Goal: Entertainment & Leisure: Consume media (video, audio)

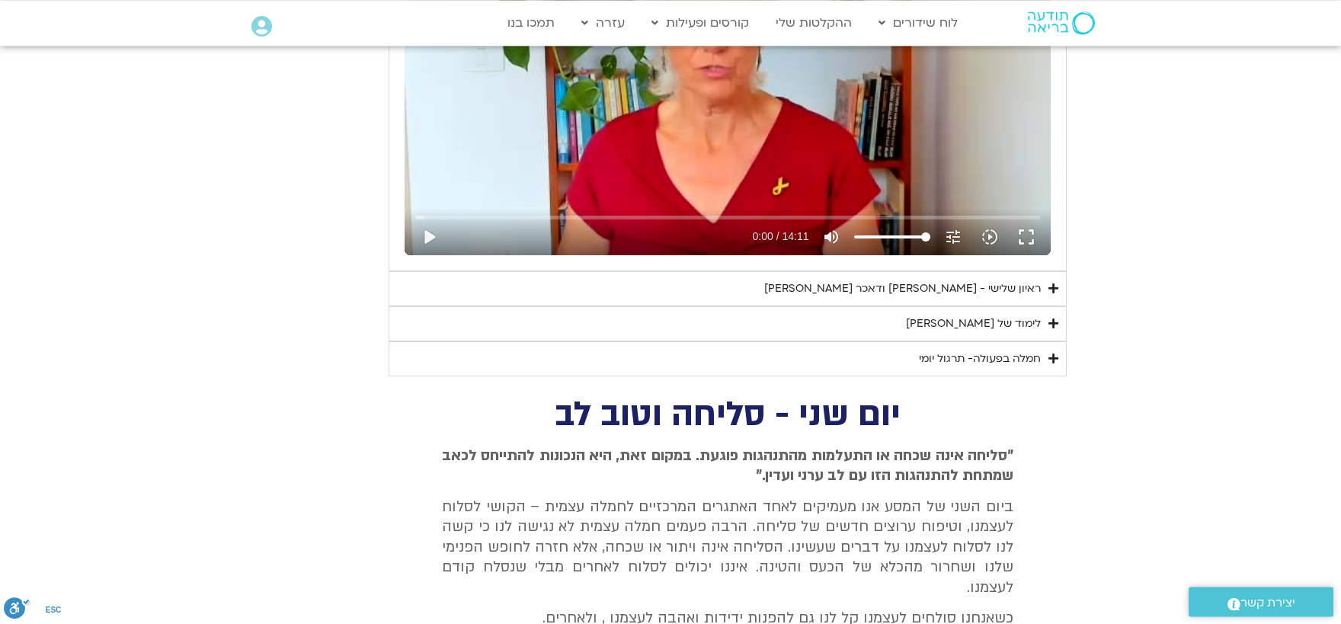
scroll to position [1843, 0]
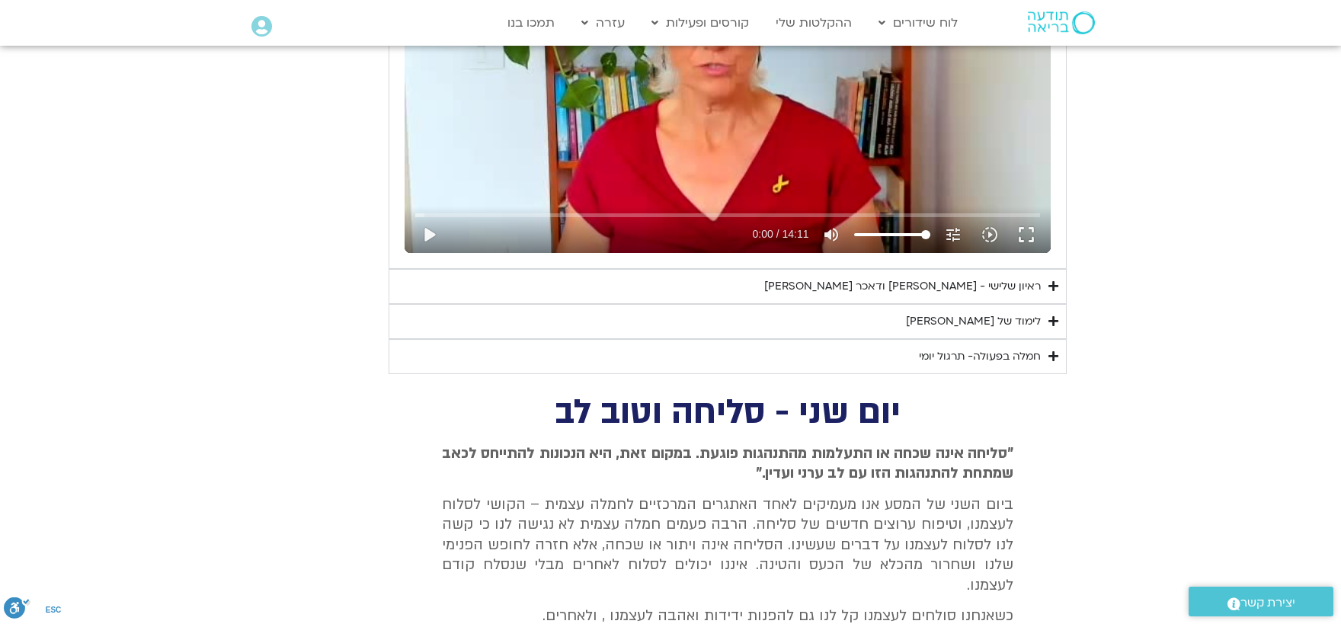
click at [1054, 286] on icon "Accordion. Open links with Enter or Space, close with Escape, and navigate with…" at bounding box center [1053, 285] width 10 height 11
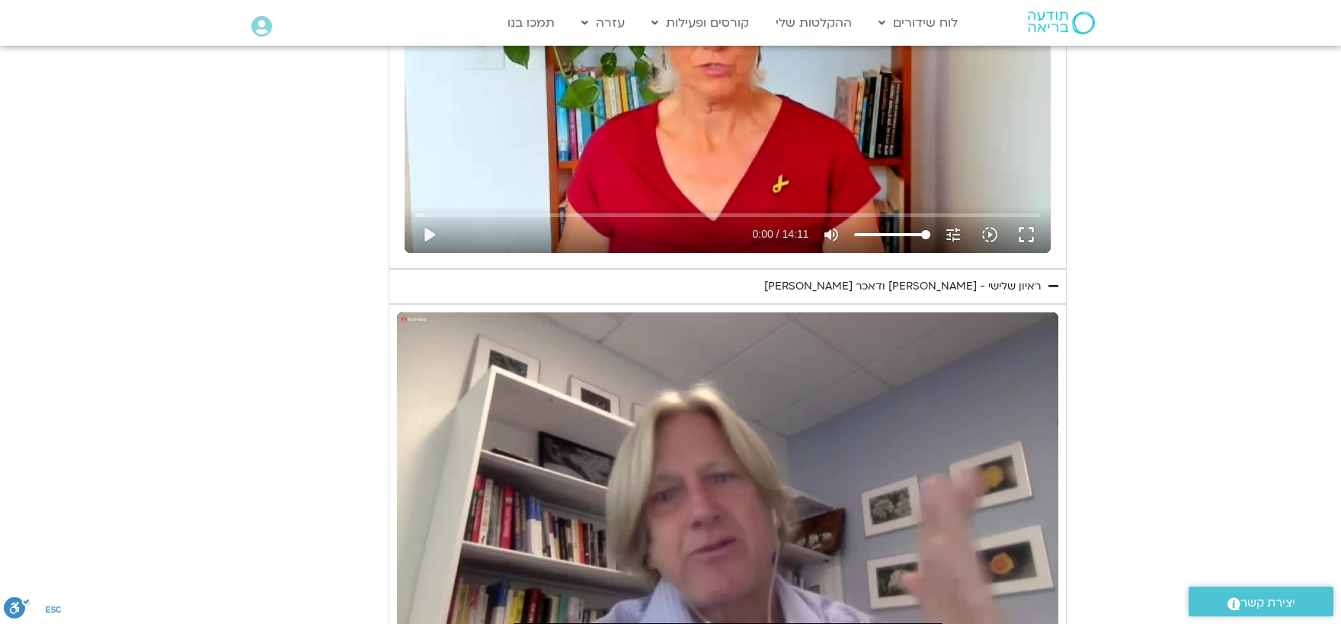
click at [1054, 285] on icon "Accordion. Open links with Enter or Space, close with Escape, and navigate with…" at bounding box center [1053, 285] width 10 height 11
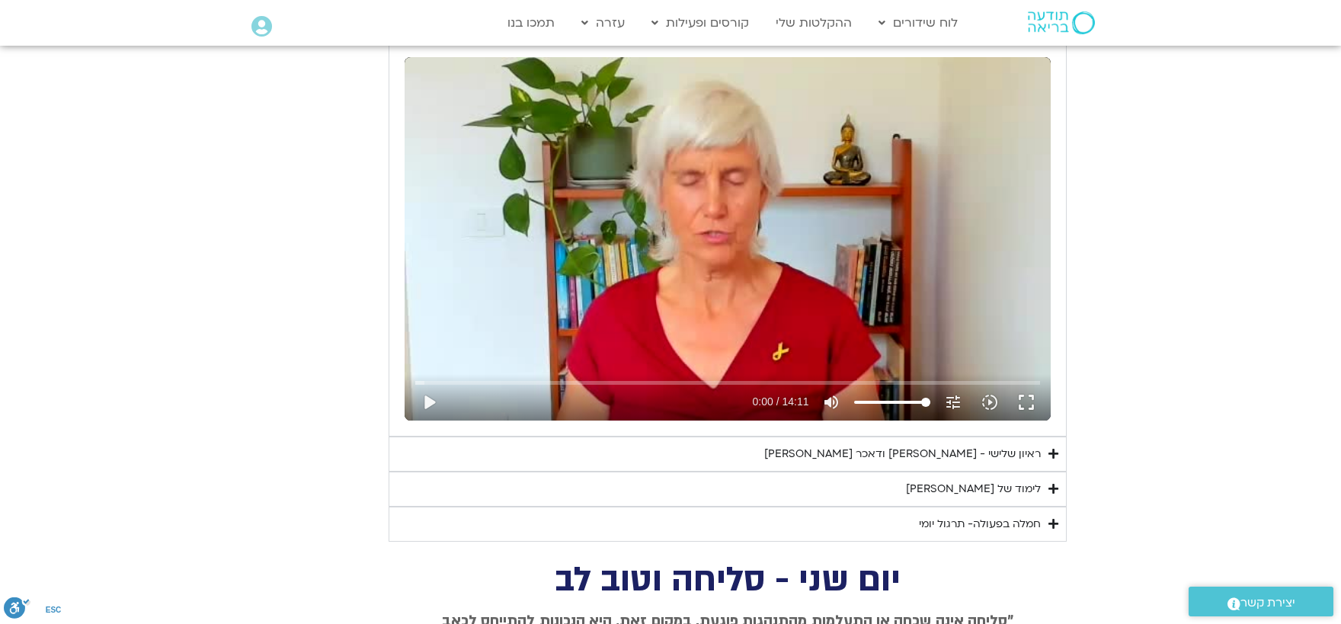
scroll to position [1592, 0]
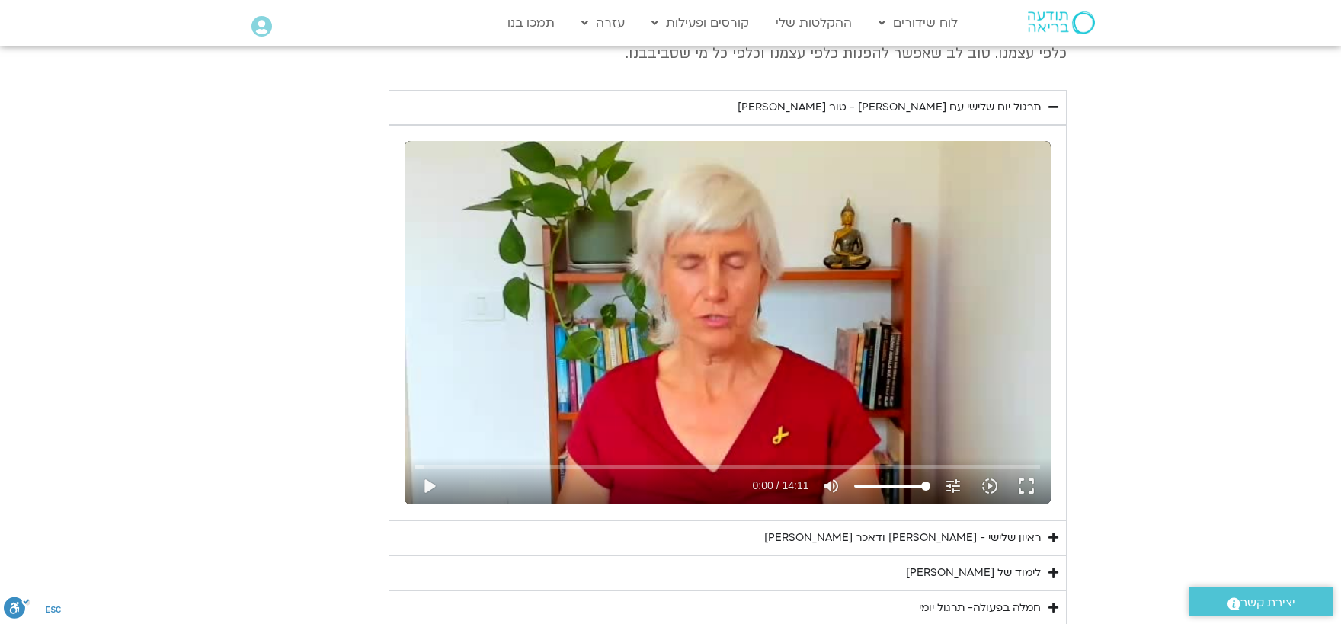
click at [1056, 107] on icon "Accordion. Open links with Enter or Space, close with Escape, and navigate with…" at bounding box center [1053, 106] width 10 height 11
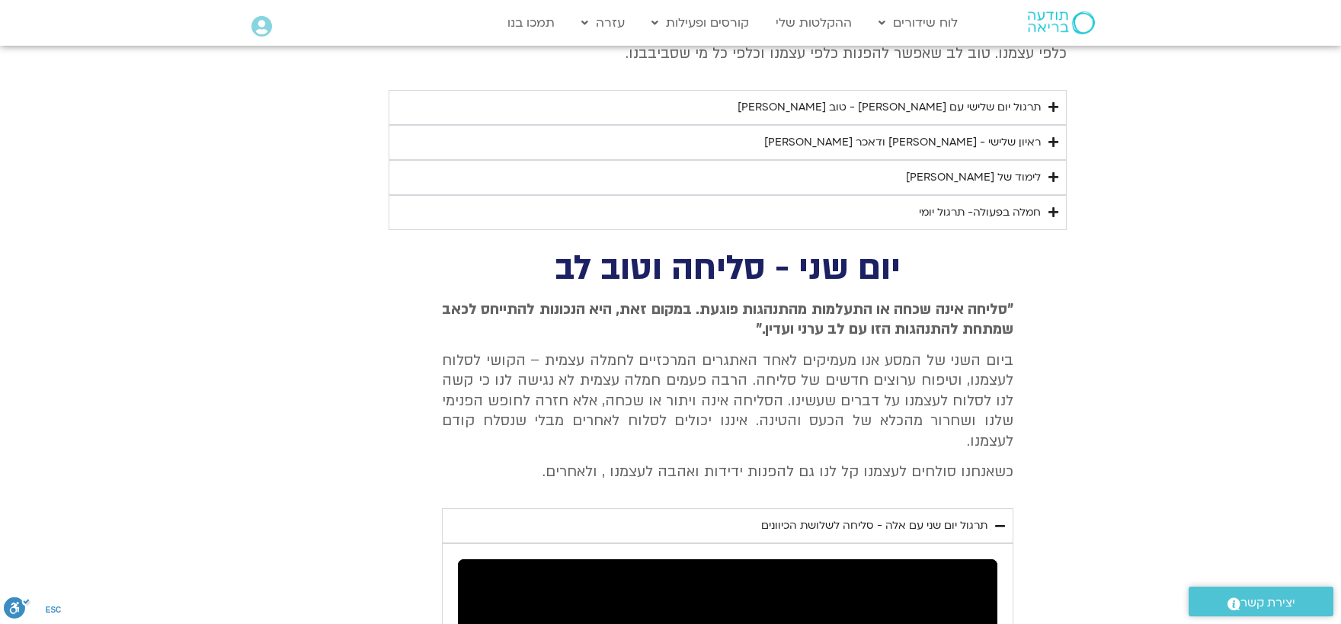
click at [1056, 177] on icon "Accordion. Open links with Enter or Space, close with Escape, and navigate with…" at bounding box center [1053, 176] width 10 height 11
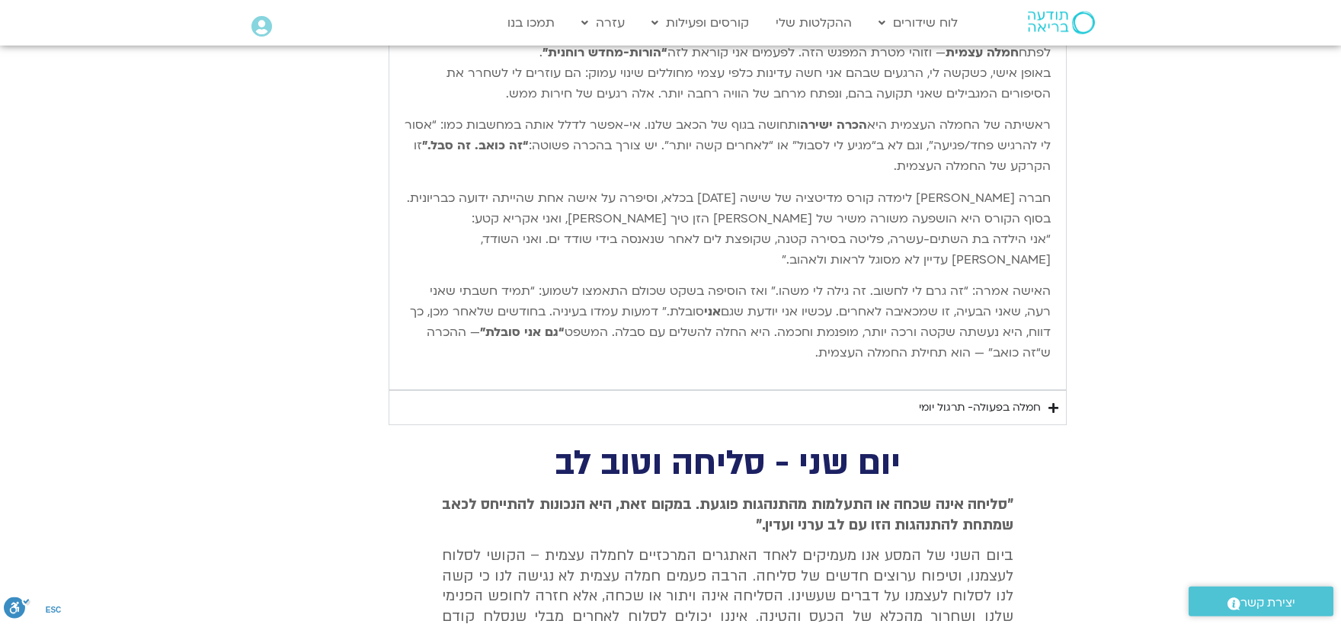
scroll to position [1843, 0]
click at [1055, 409] on icon "Accordion. Open links with Enter or Space, close with Escape, and navigate with…" at bounding box center [1053, 406] width 10 height 11
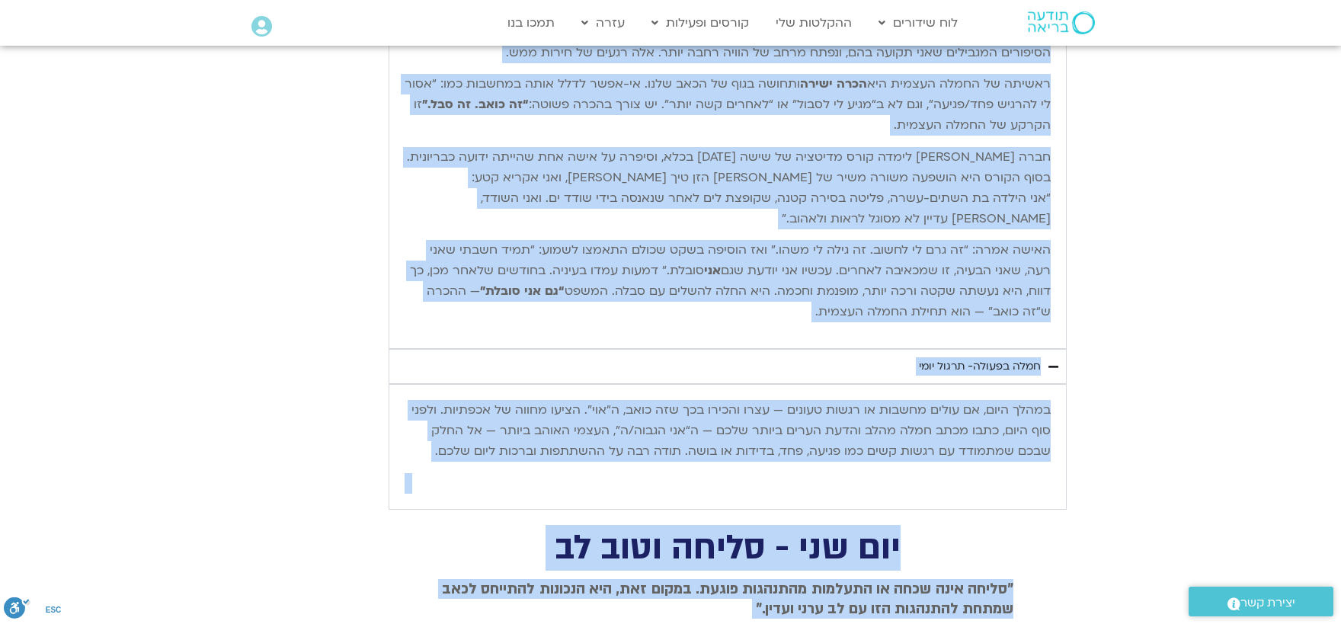
scroll to position [1939, 0]
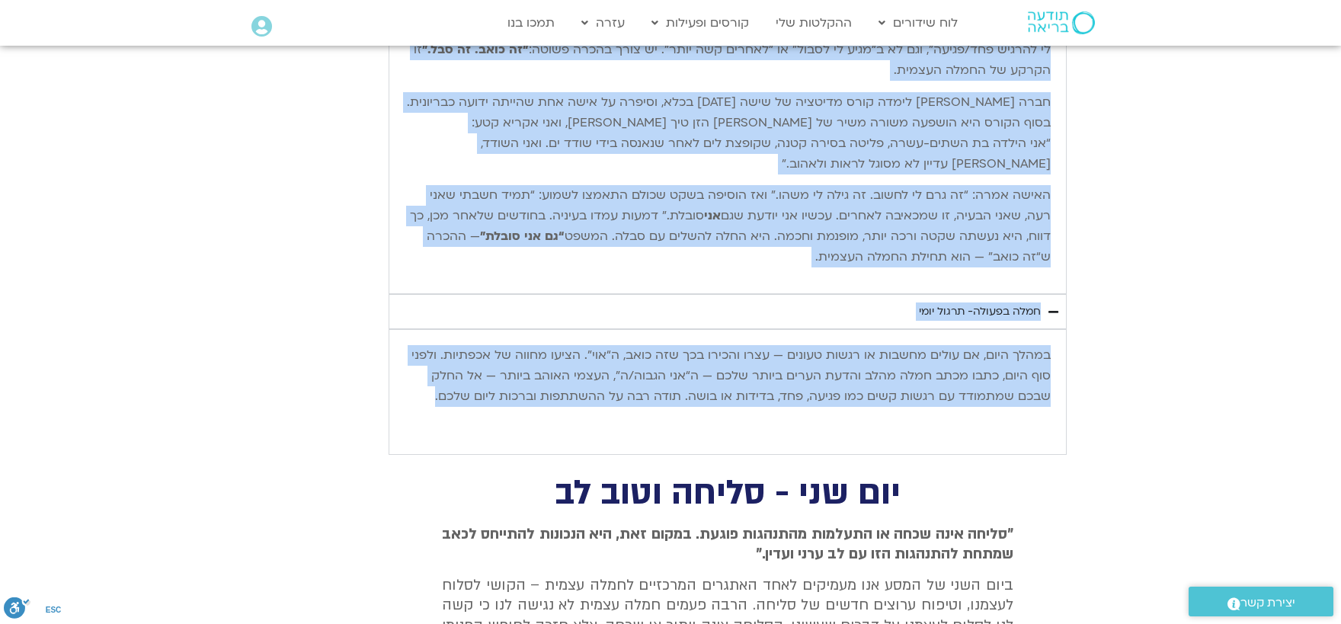
drag, startPoint x: 866, startPoint y: 239, endPoint x: 393, endPoint y: 411, distance: 503.2
click at [393, 411] on div "יום שלישי - טוב [PERSON_NAME] אנחנו נעסוק ונתרגל היום טוב [PERSON_NAME]. המשך ש…" at bounding box center [670, 43] width 792 height 824
copy div "lor ipsum - dol si ametc adipi elitse doei tem in. utla et dolorema al enim adm…"
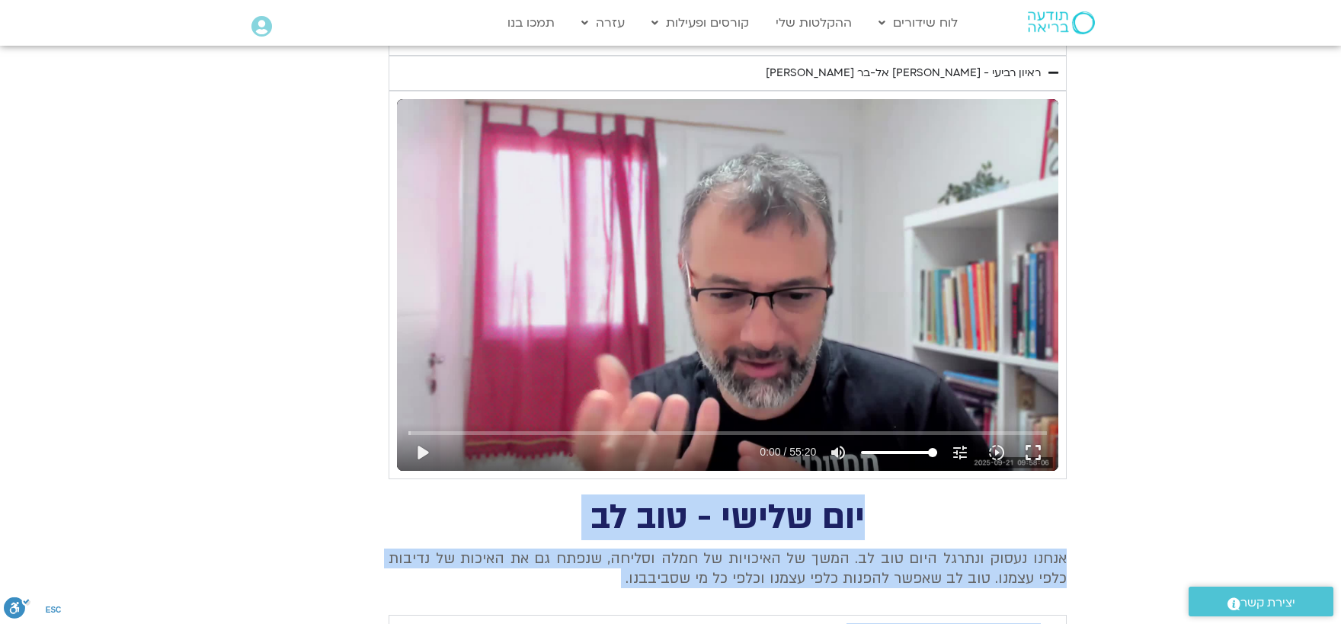
scroll to position [1264, 0]
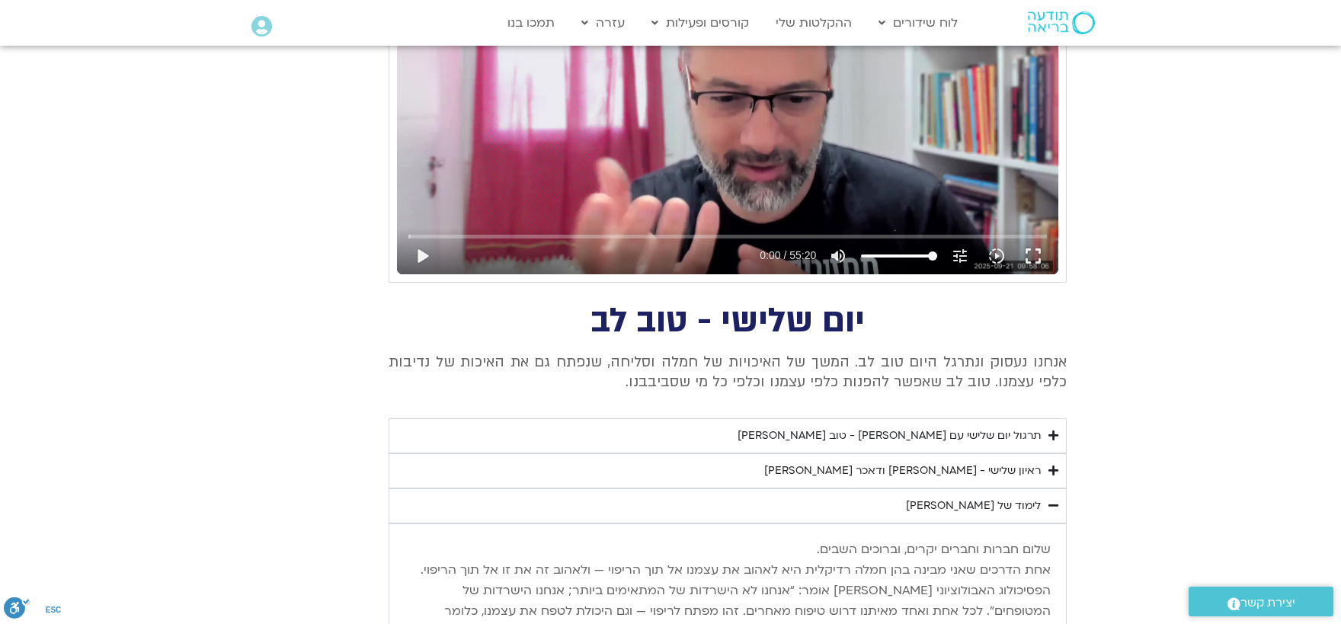
drag, startPoint x: 845, startPoint y: 139, endPoint x: 626, endPoint y: 273, distance: 256.5
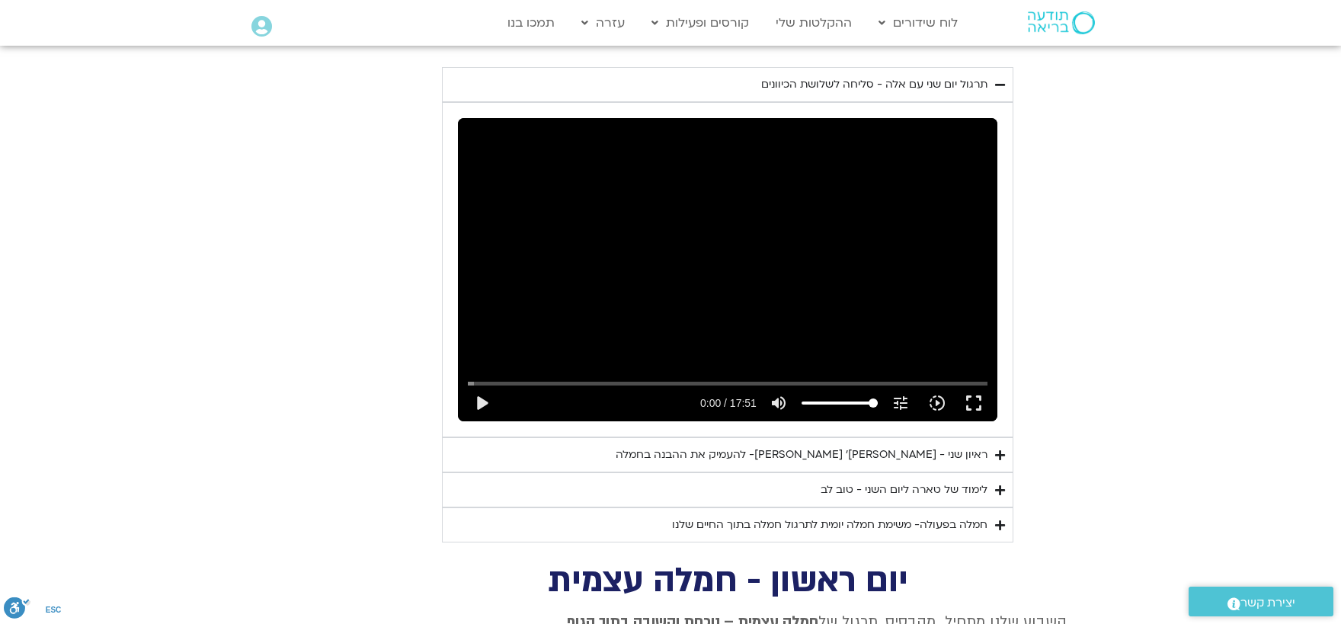
scroll to position [2521, 0]
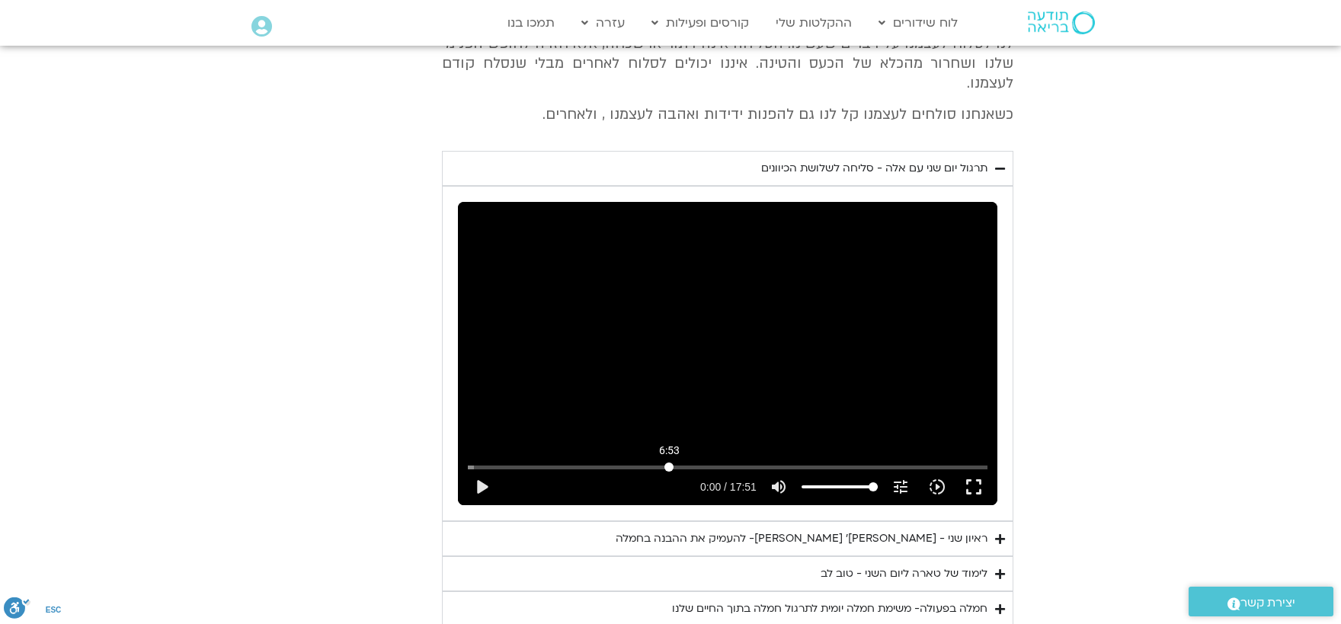
click at [669, 462] on input "Seek" at bounding box center [728, 466] width 520 height 9
click at [482, 468] on button "play_arrow" at bounding box center [481, 486] width 37 height 37
click at [482, 468] on button "pause" at bounding box center [481, 486] width 37 height 37
type input "414.092428"
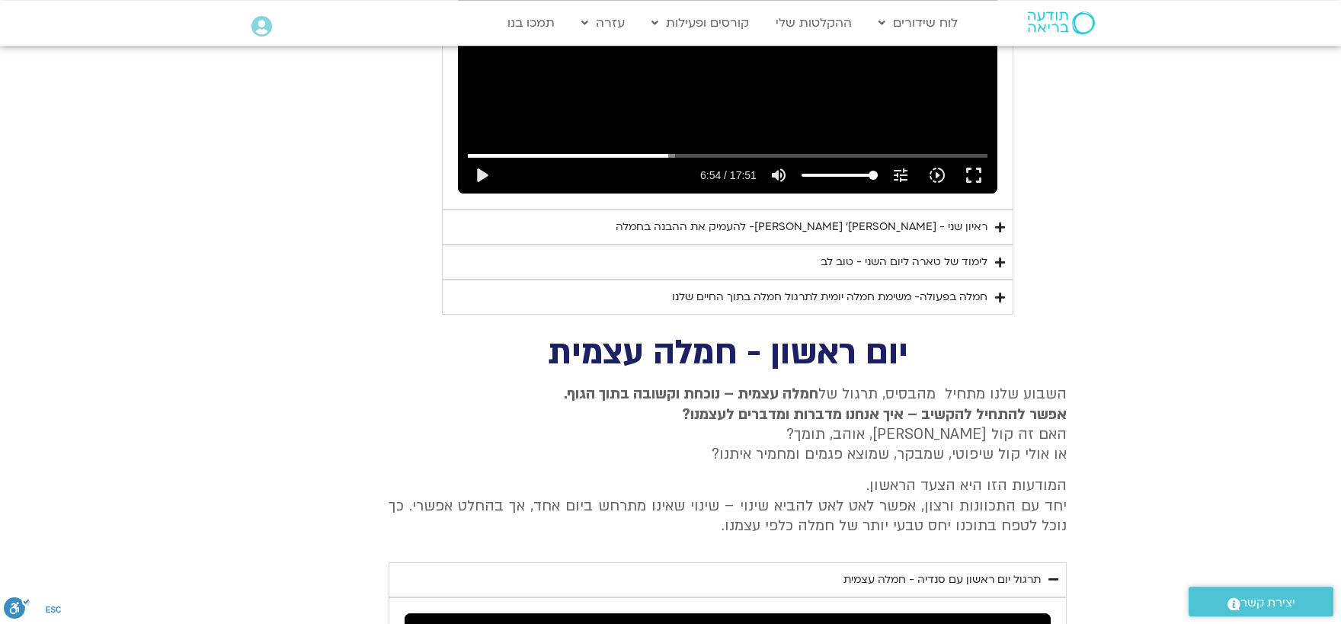
scroll to position [2856, 0]
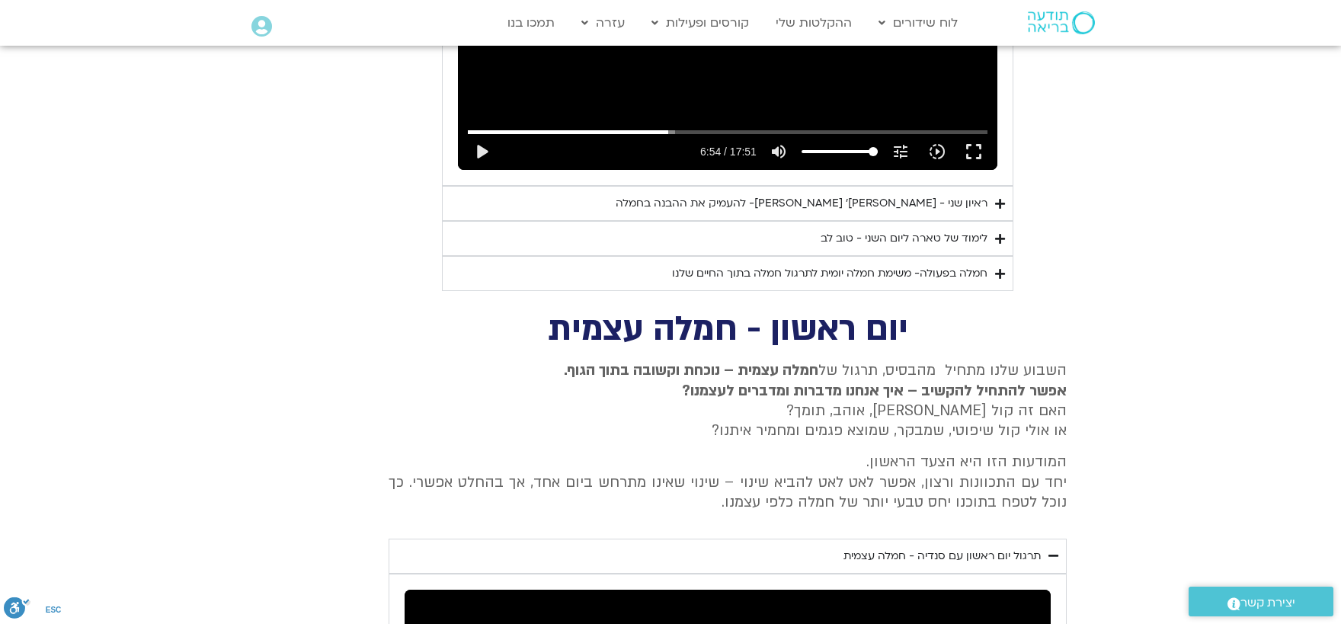
click at [1004, 198] on icon "Accordion. Open links with Enter or Space, close with Escape, and navigate with…" at bounding box center [1000, 203] width 10 height 11
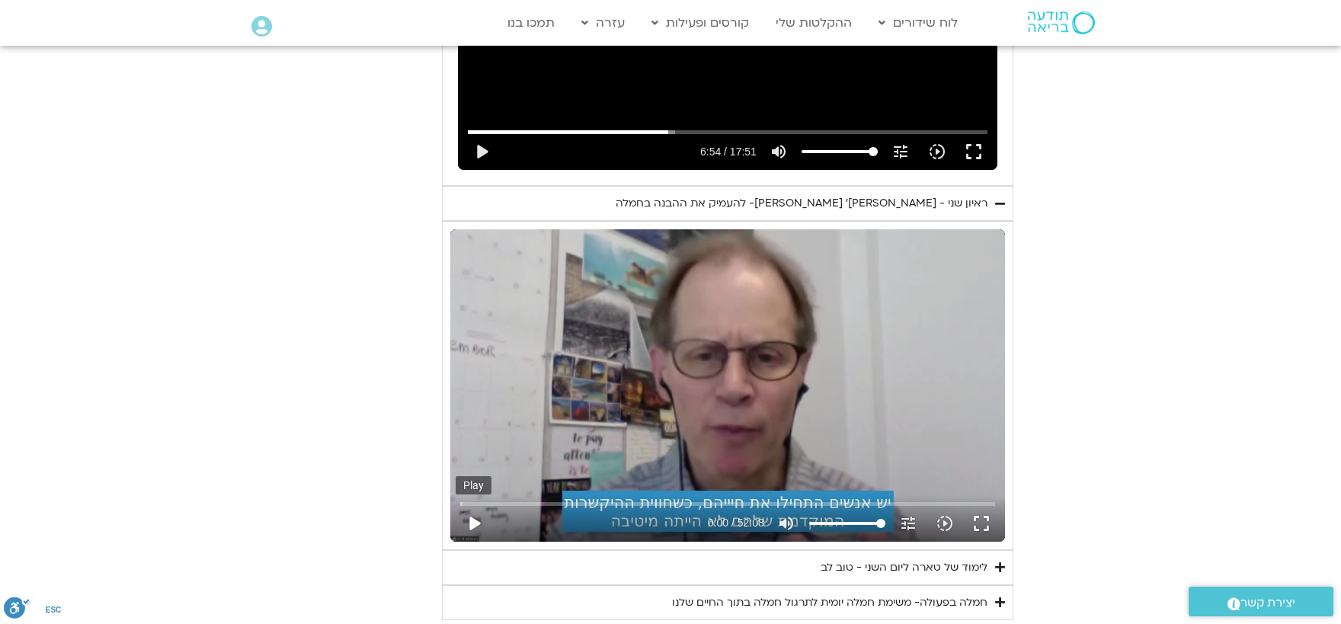
click at [475, 505] on button "play_arrow" at bounding box center [474, 523] width 37 height 37
click at [471, 505] on button "pause" at bounding box center [474, 523] width 37 height 37
type input "480.909333"
